Goal: Information Seeking & Learning: Understand process/instructions

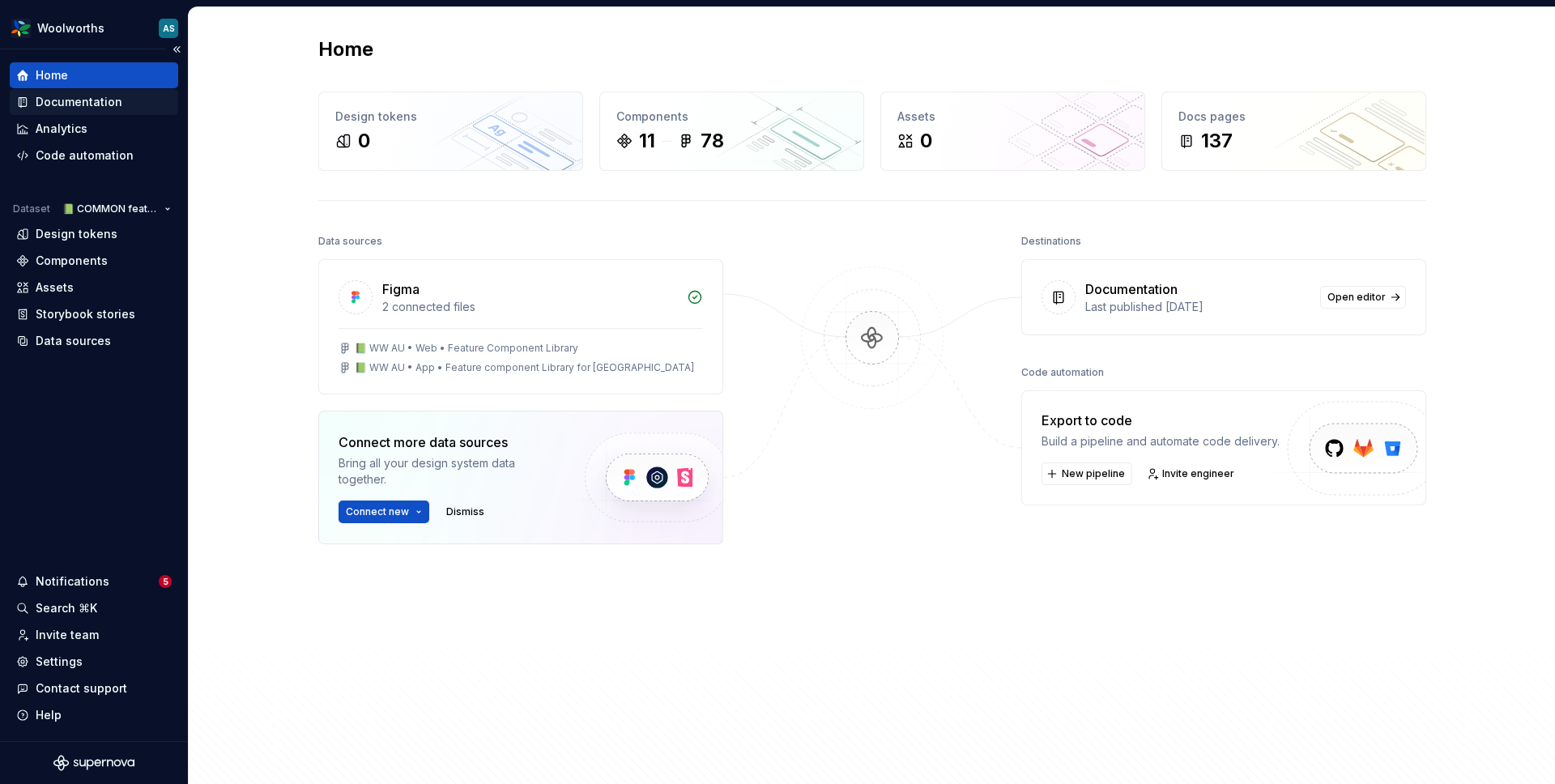
click at [71, 103] on div "Documentation" at bounding box center [79, 102] width 87 height 17
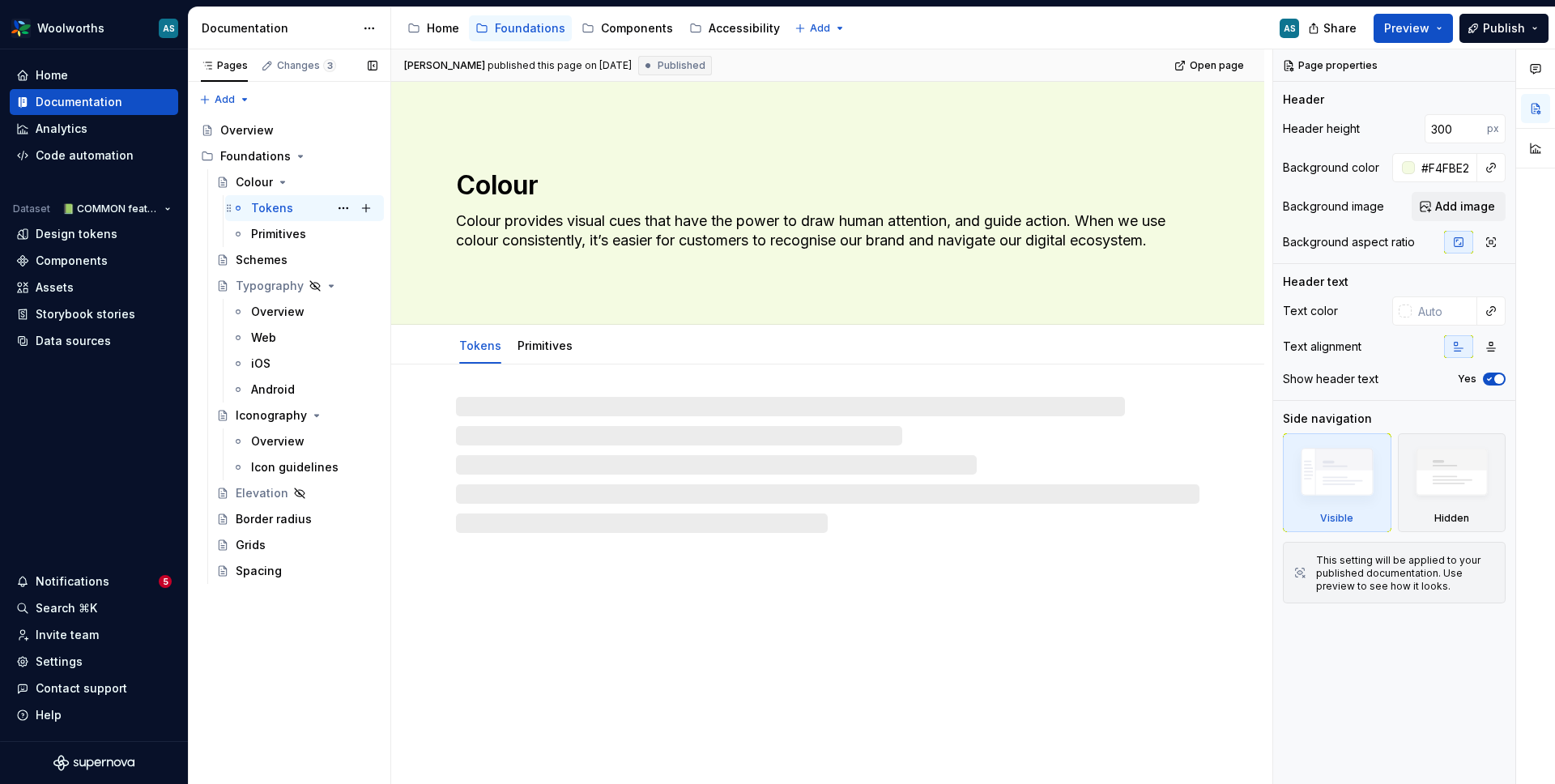
click at [277, 212] on div "Tokens" at bounding box center [272, 208] width 42 height 17
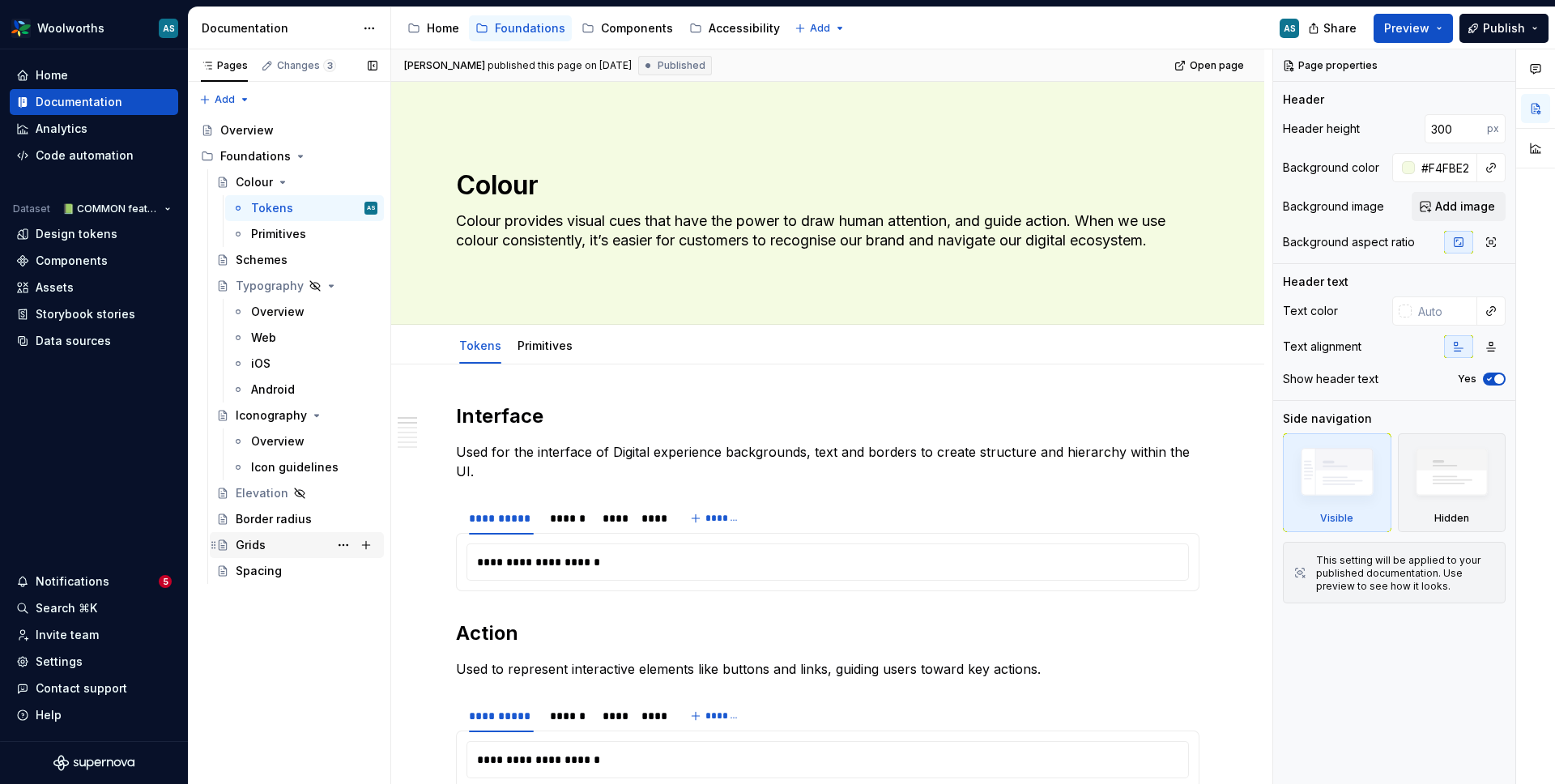
click at [274, 546] on div "Grids" at bounding box center [306, 545] width 142 height 23
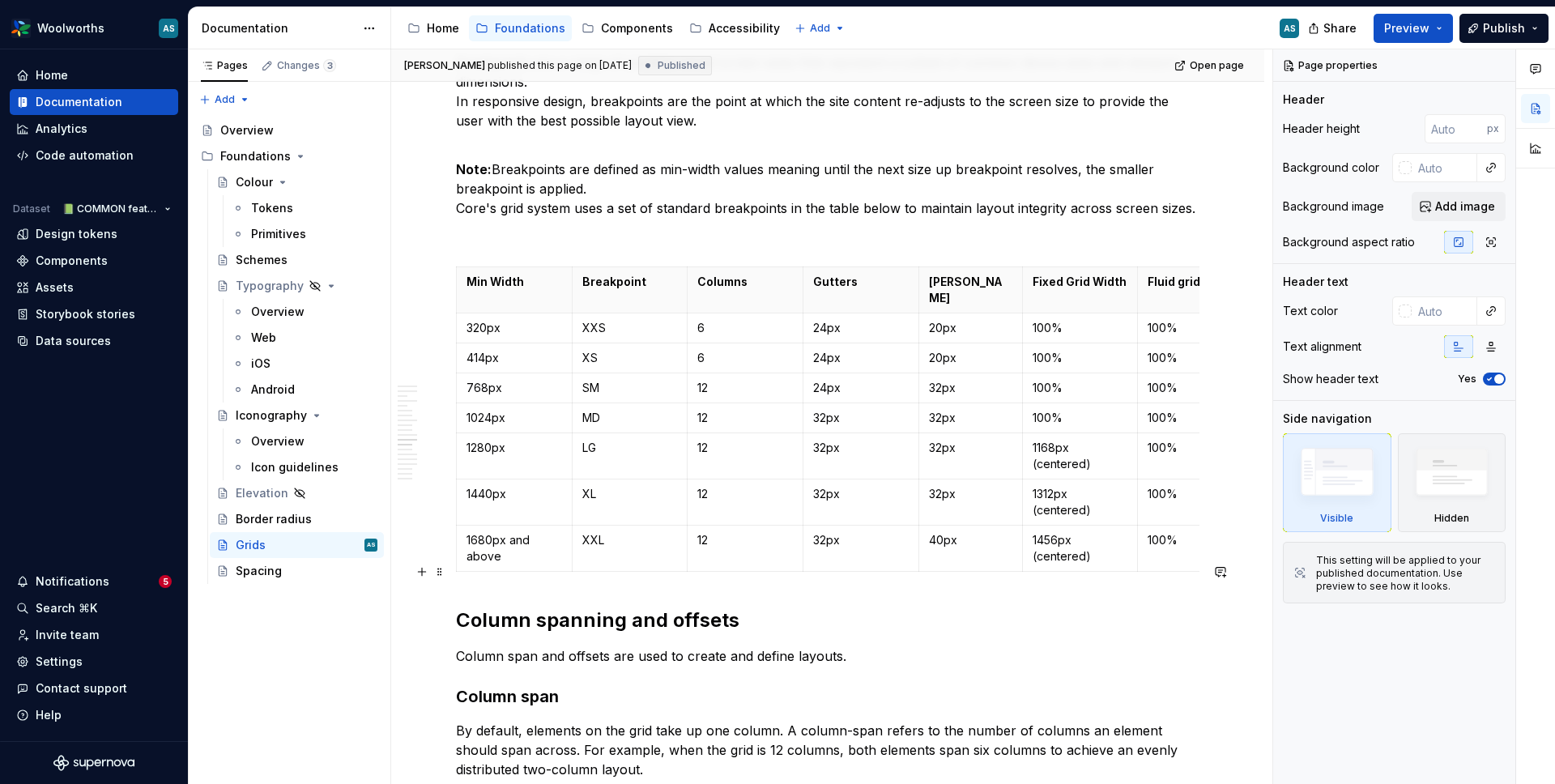
scroll to position [2551, 0]
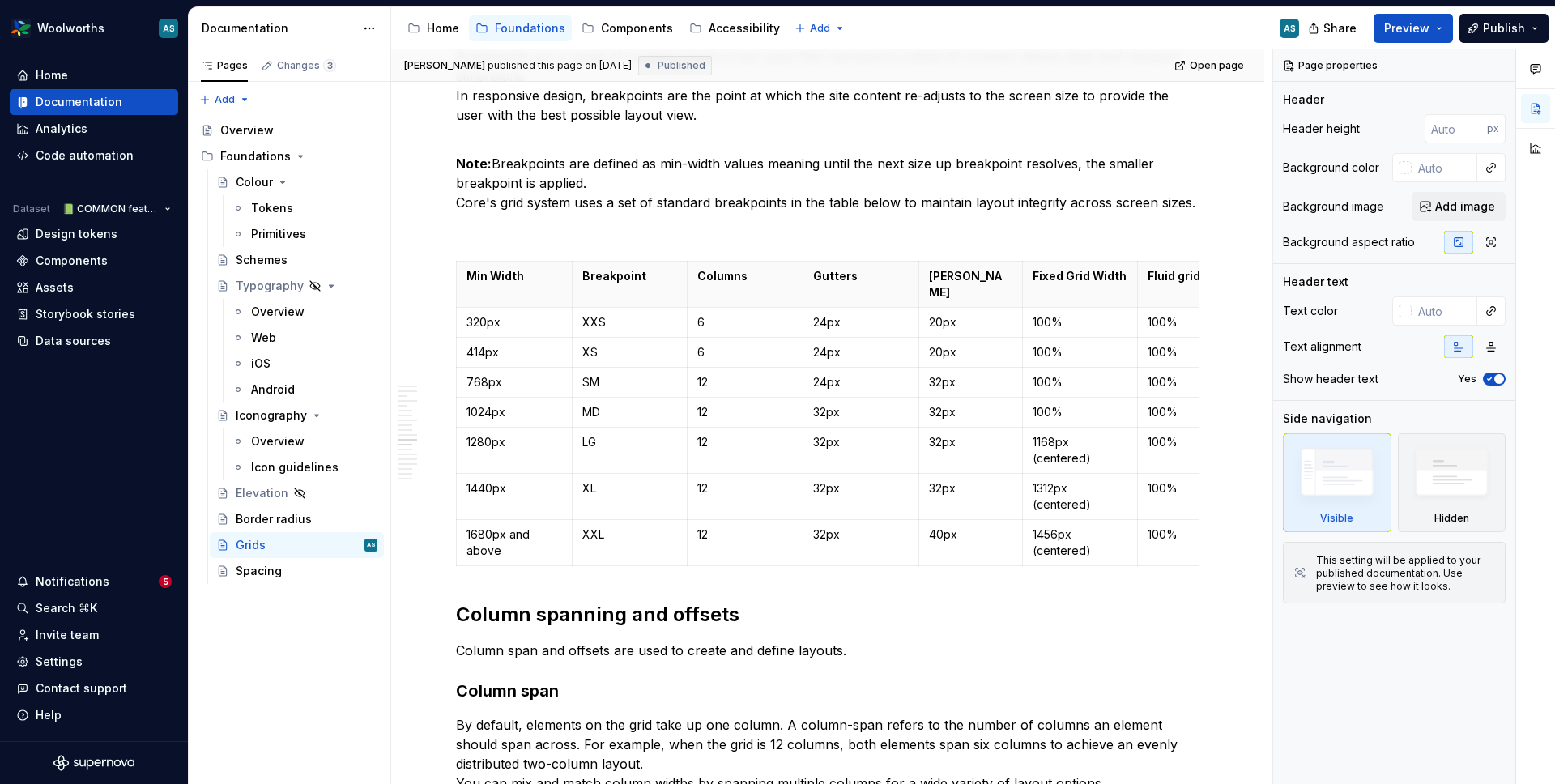
type textarea "*"
